Goal: Check status: Check status

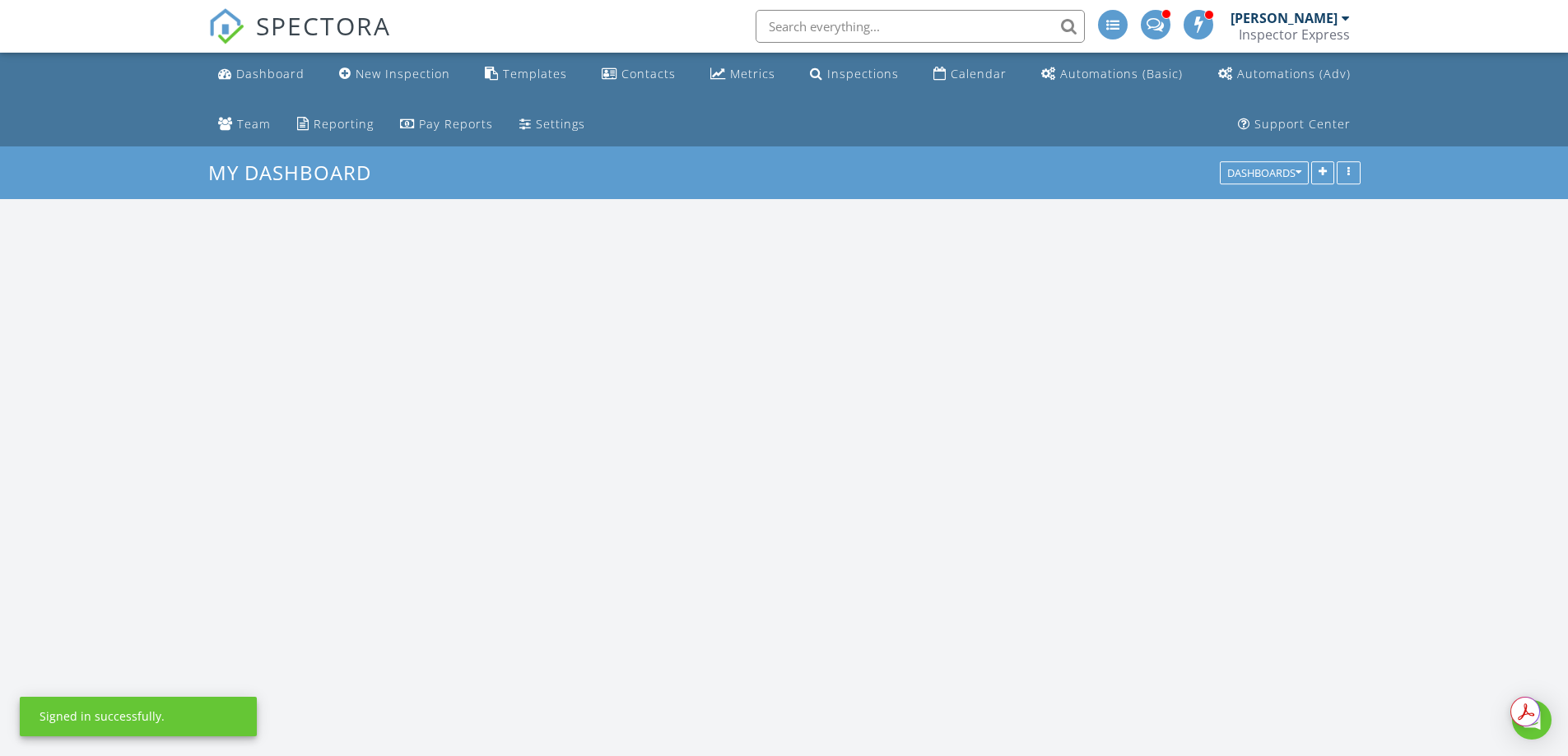
scroll to position [3169, 1594]
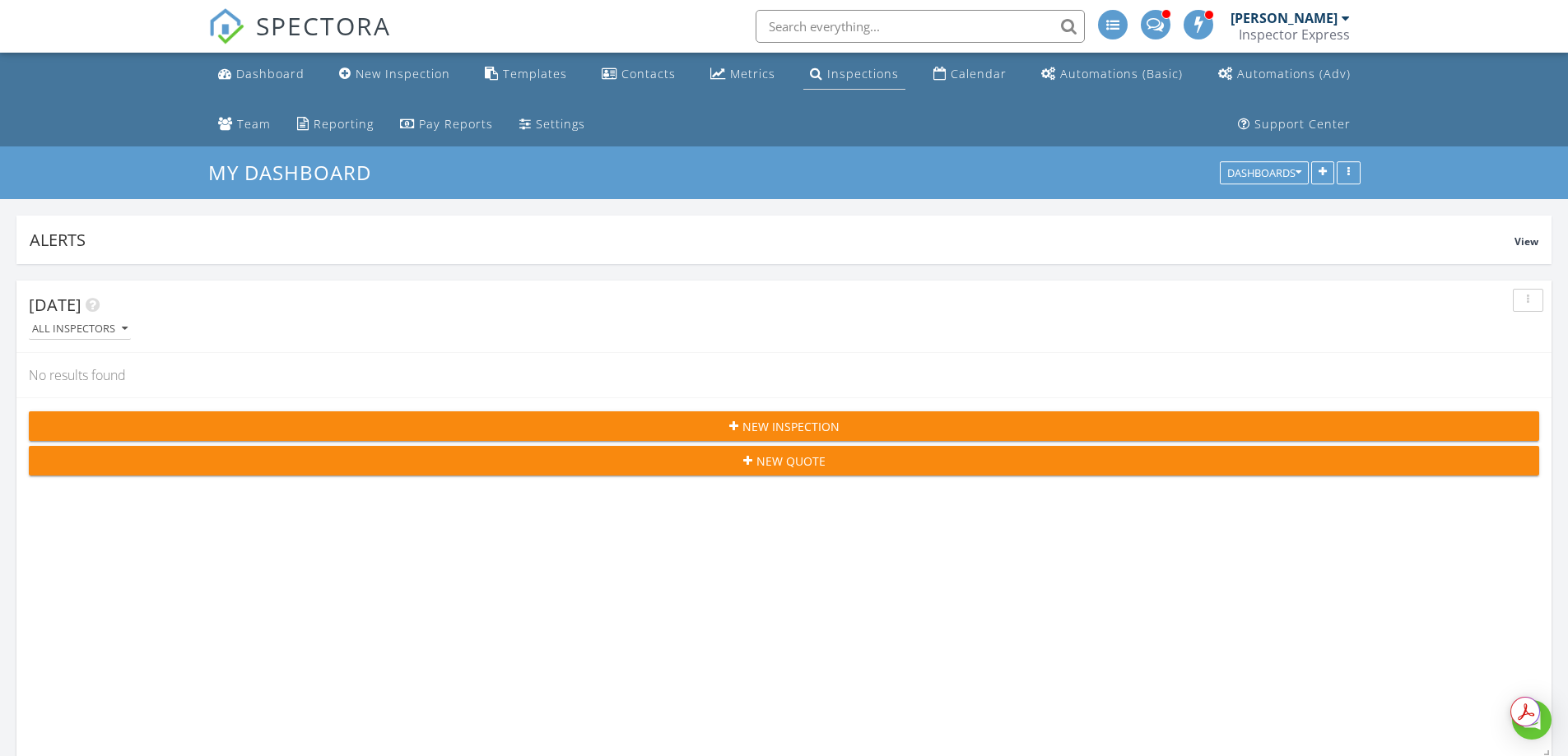
click at [829, 81] on div "Inspections" at bounding box center [862, 73] width 72 height 16
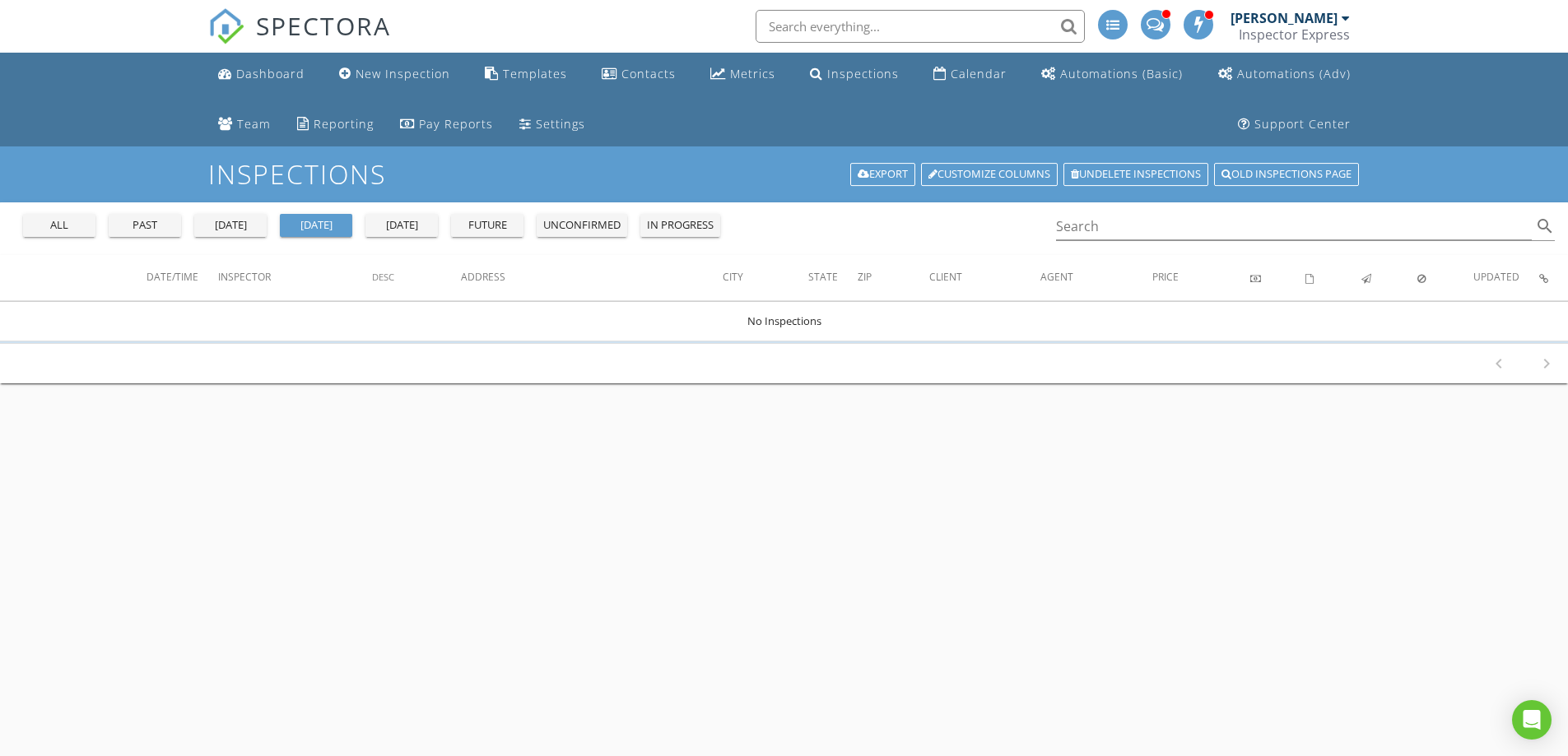
click at [403, 225] on div "[DATE]" at bounding box center [401, 225] width 59 height 17
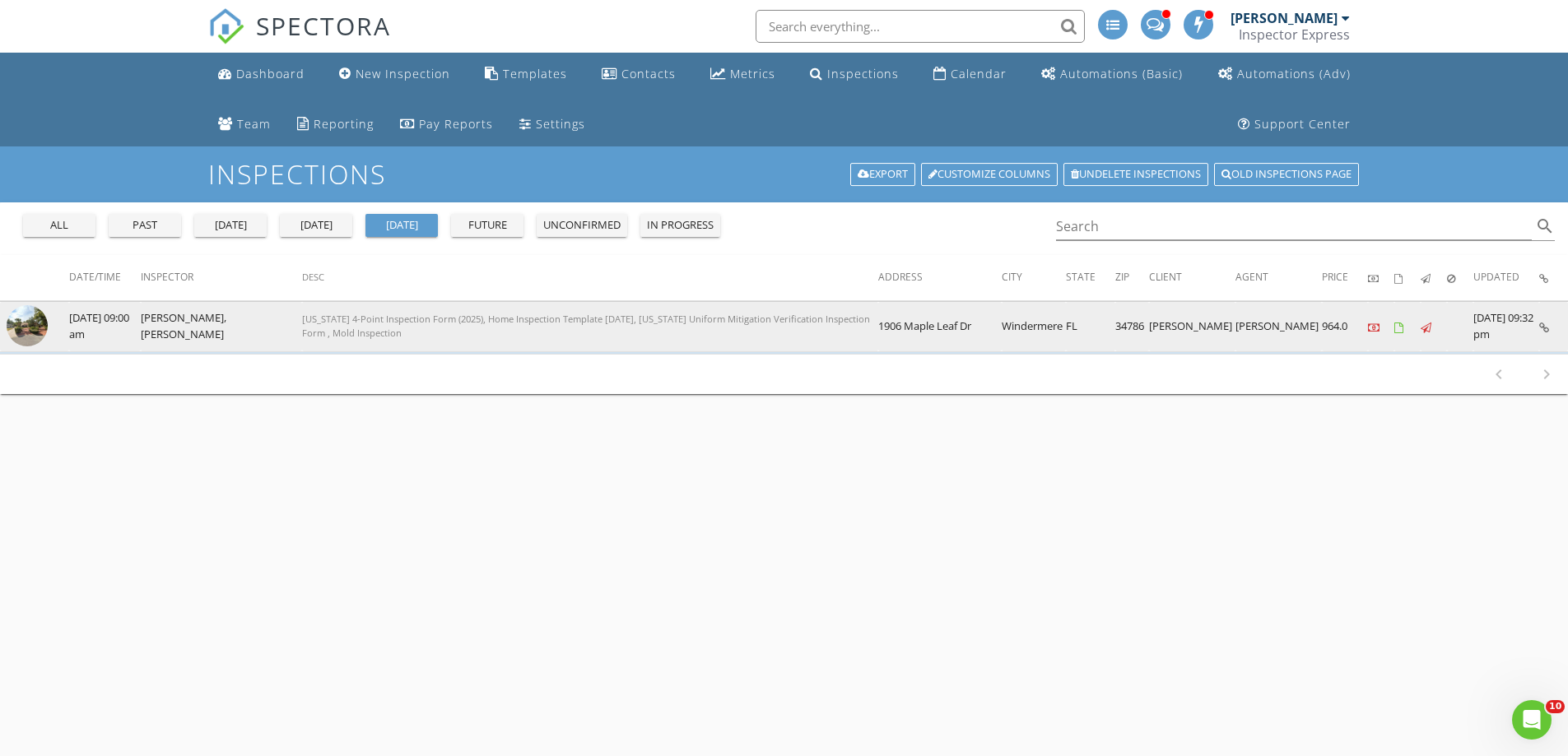
drag, startPoint x: 868, startPoint y: 328, endPoint x: 965, endPoint y: 328, distance: 97.0
click at [965, 328] on tr "check_box_outline_blank [DATE] 09:00 am [PERSON_NAME], [PERSON_NAME] [US_STATE]…" at bounding box center [784, 327] width 1568 height 50
copy tr "1906 Maple Leaf Dr"
